Goal: Information Seeking & Learning: Learn about a topic

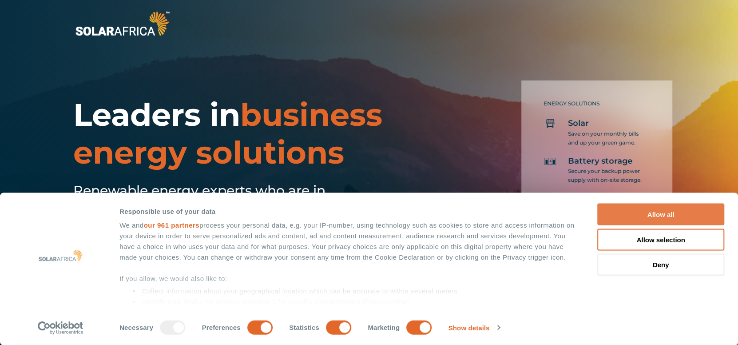
click at [671, 213] on button "Allow all" at bounding box center [661, 215] width 127 height 22
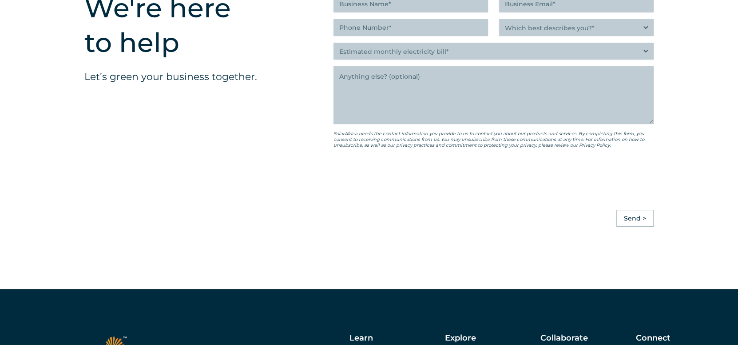
scroll to position [2443, 0]
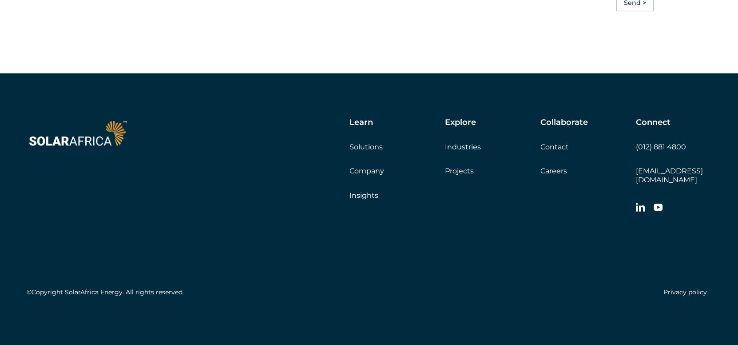
scroll to position [2184, 0]
